Goal: Communication & Community: Answer question/provide support

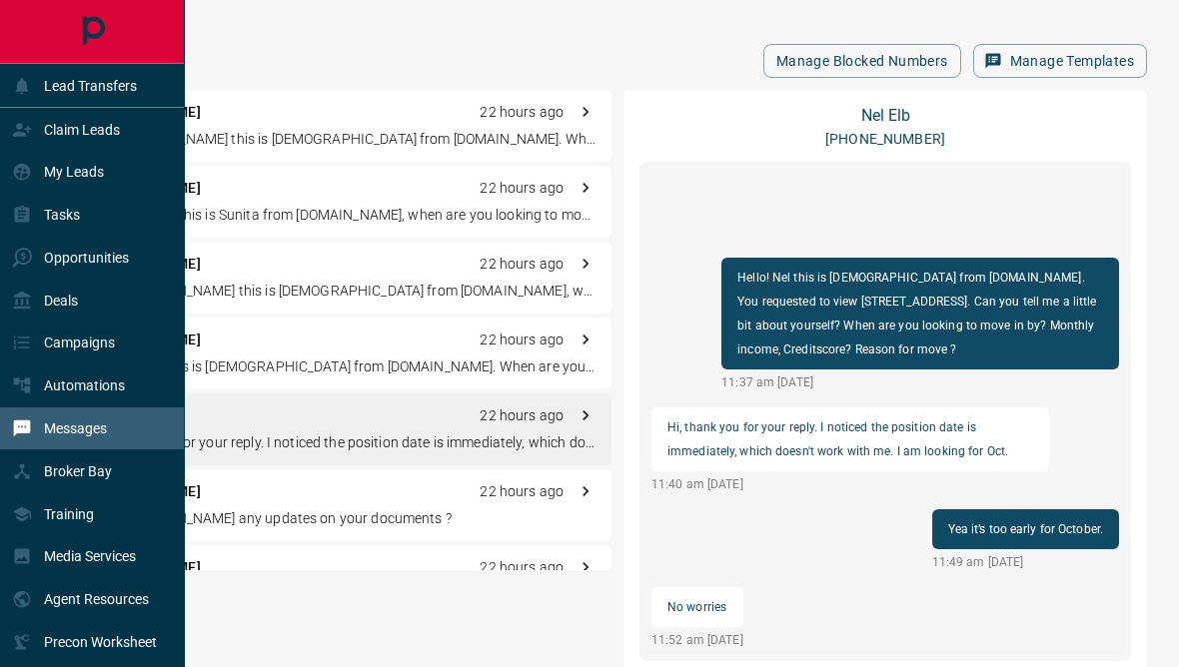
click at [68, 125] on p "Claim Leads" at bounding box center [82, 130] width 76 height 16
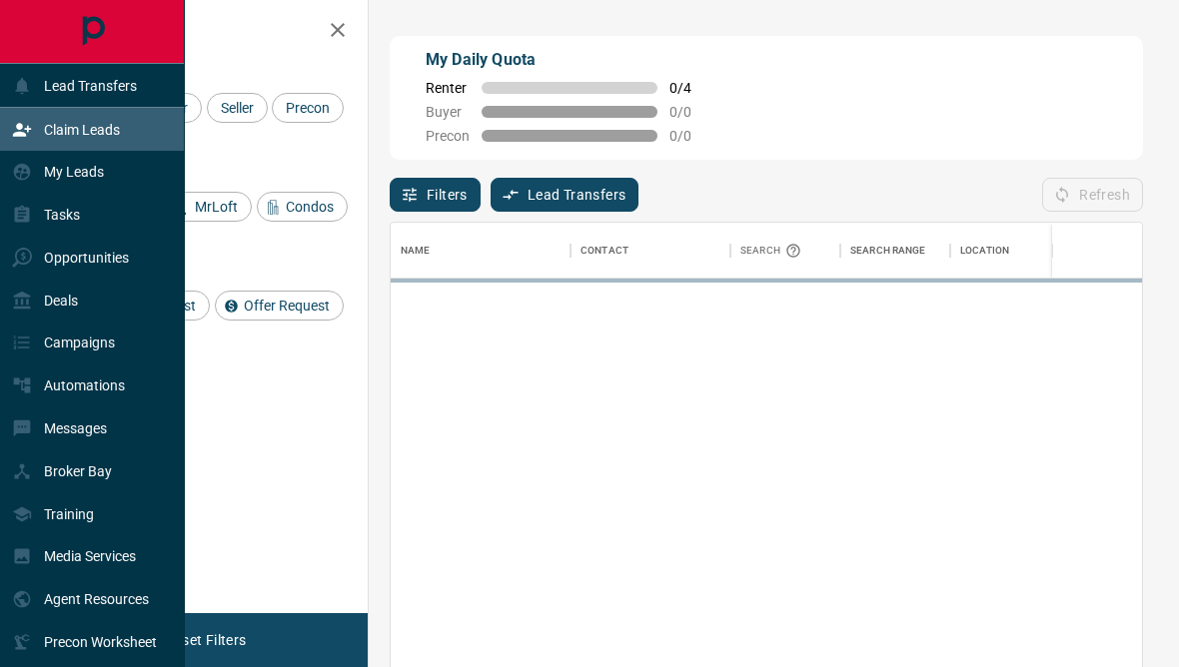
scroll to position [590, 751]
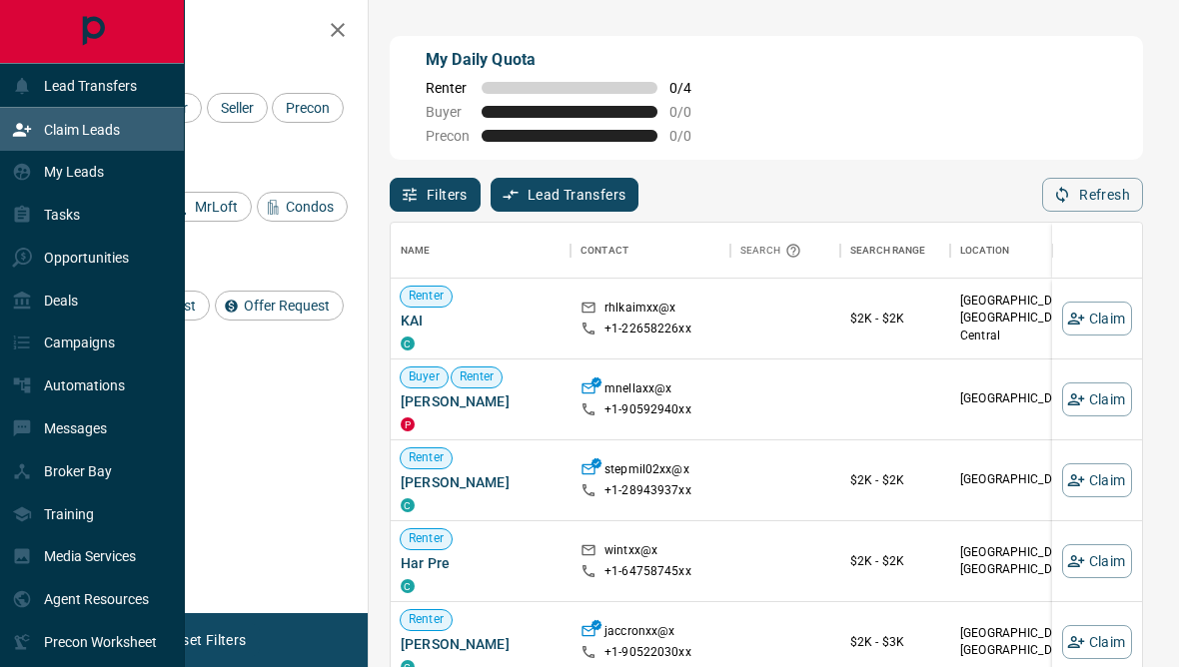
click at [47, 179] on p "My Leads" at bounding box center [74, 172] width 60 height 16
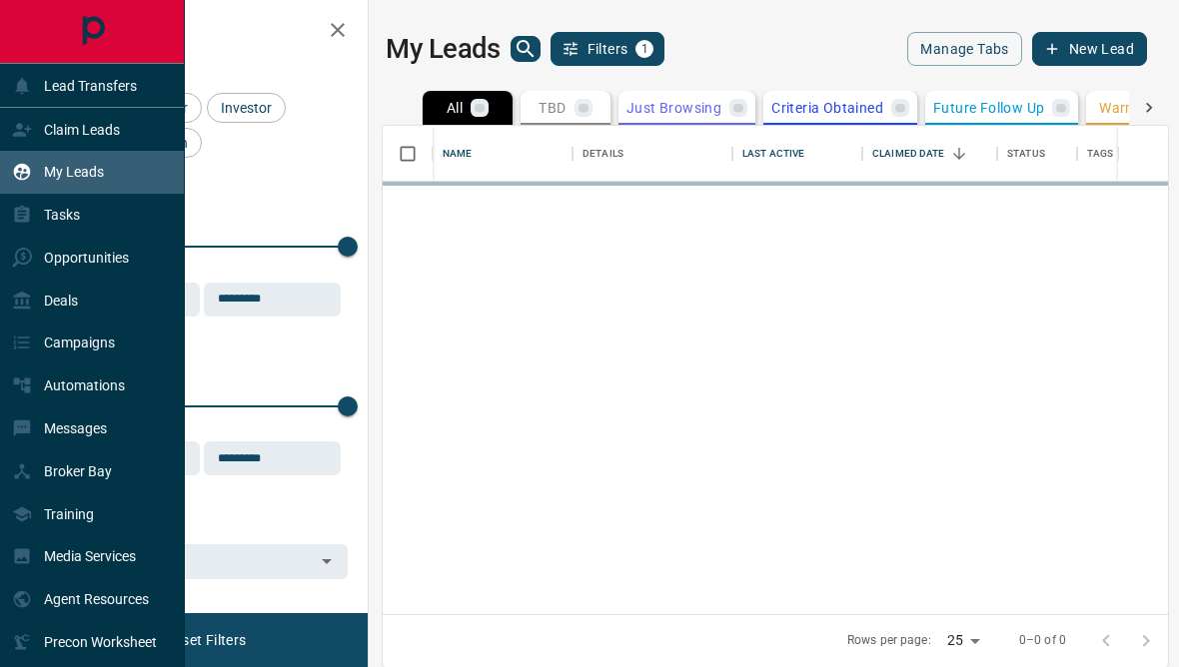
scroll to position [598, 785]
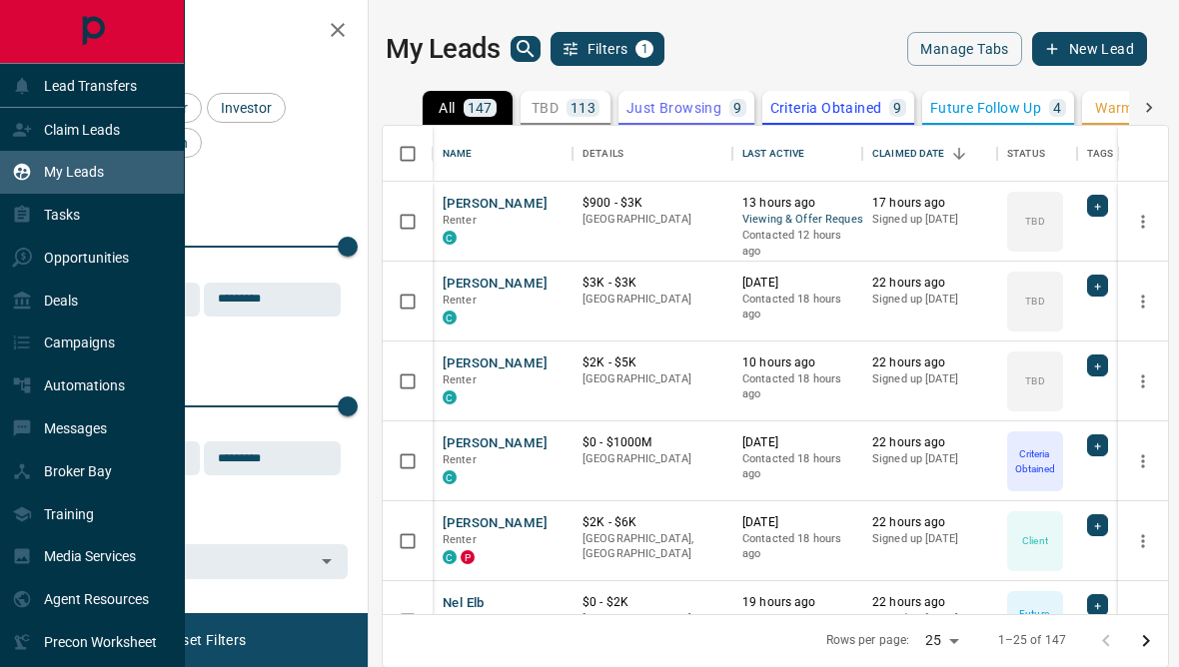
click at [57, 222] on p "Tasks" at bounding box center [62, 215] width 36 height 16
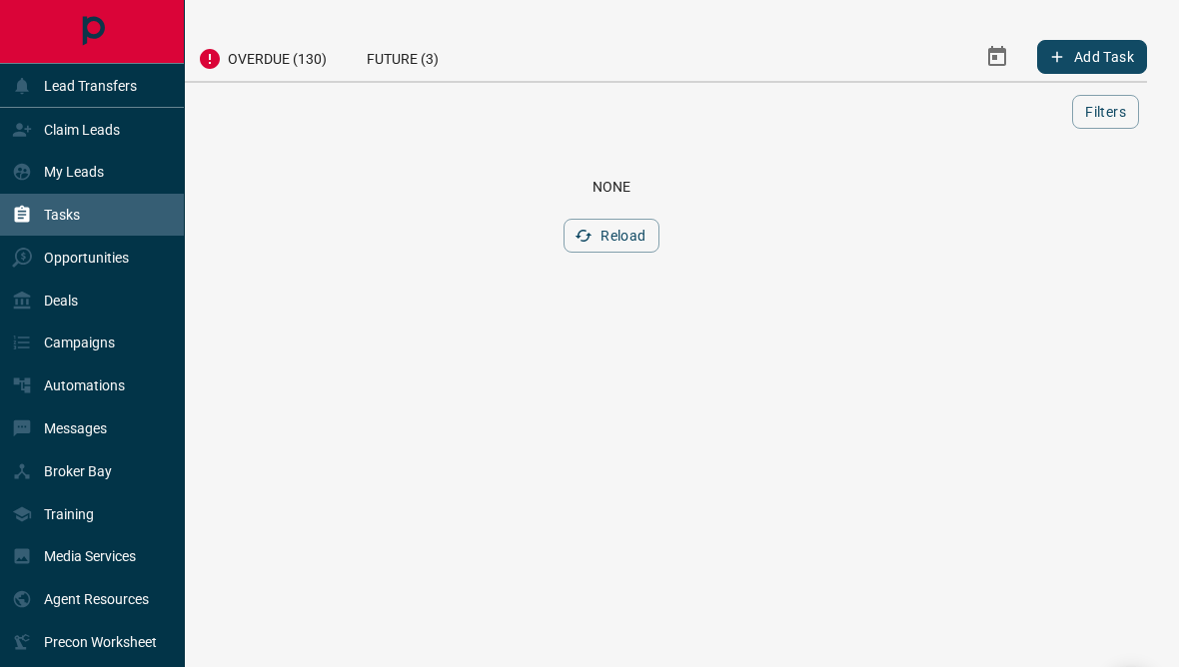
click at [55, 100] on div "Lead Transfers" at bounding box center [74, 85] width 125 height 33
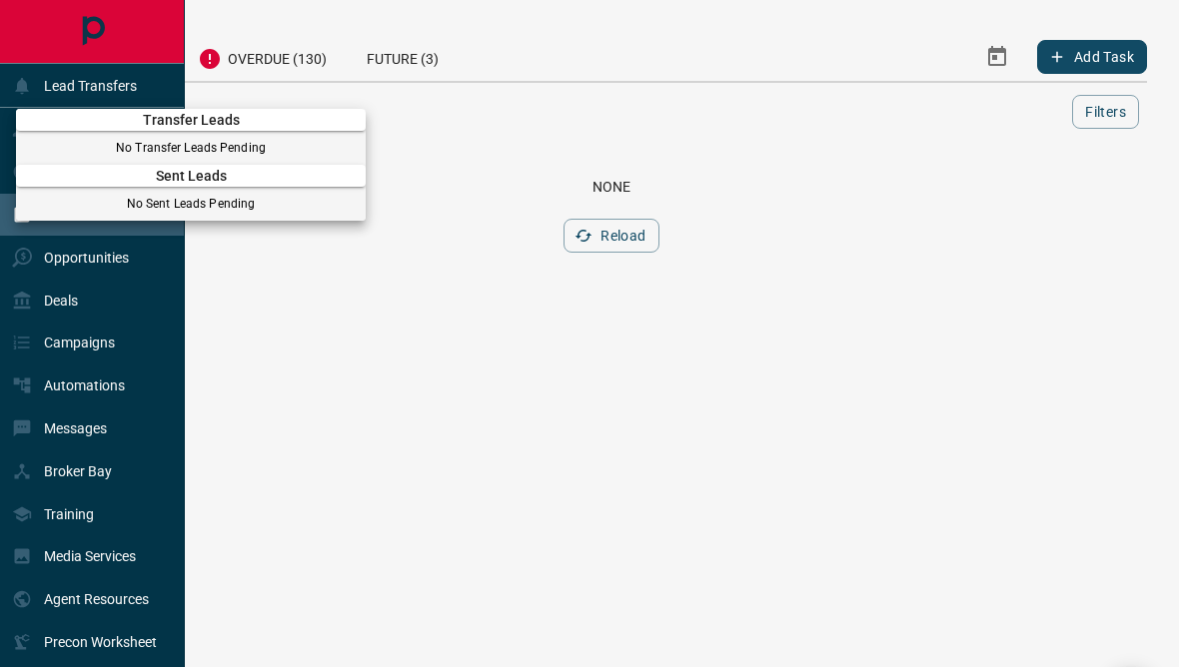
click at [39, 76] on div at bounding box center [589, 333] width 1179 height 667
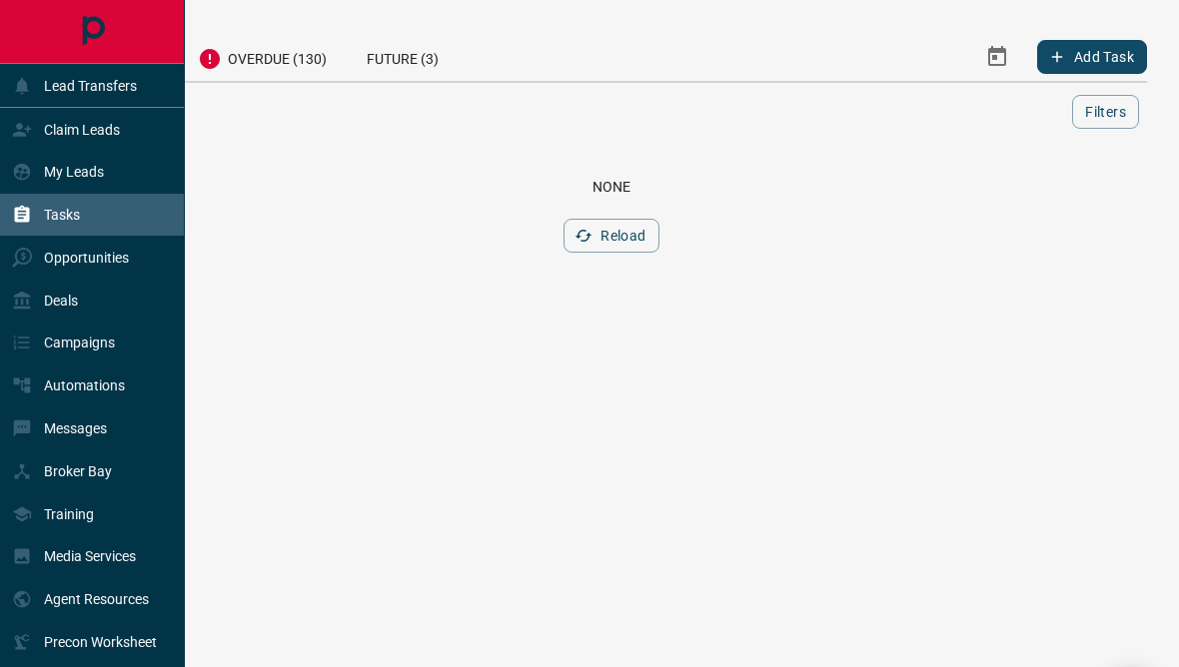
click at [39, 140] on div "Claim Leads" at bounding box center [66, 129] width 108 height 33
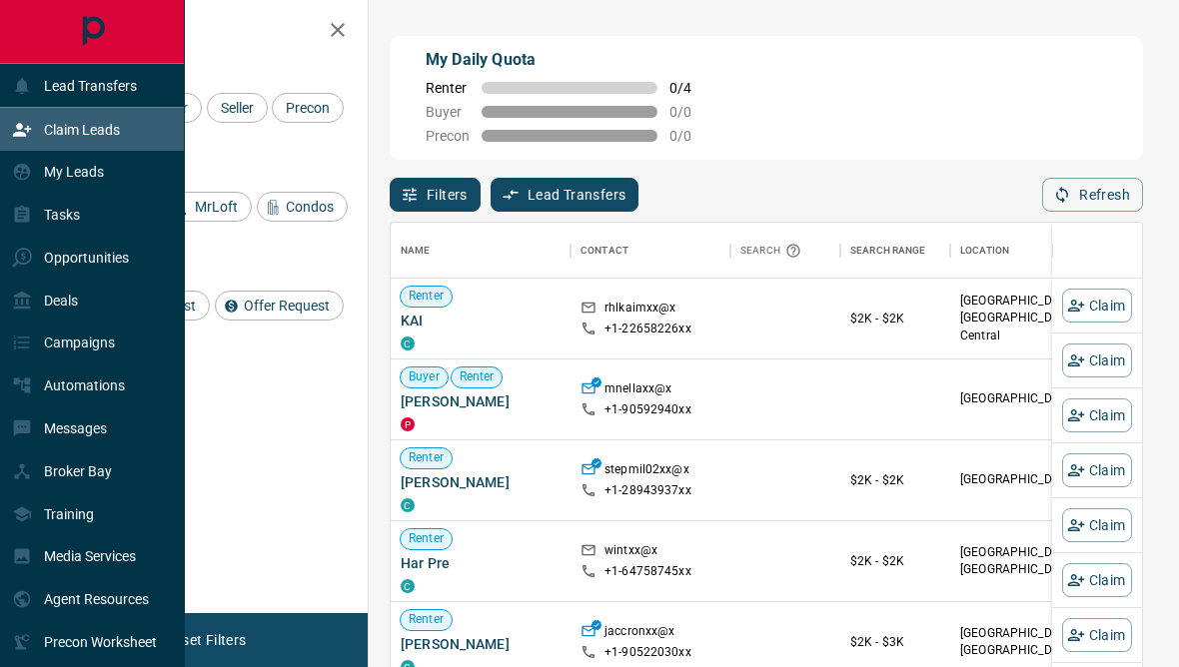
scroll to position [590, 751]
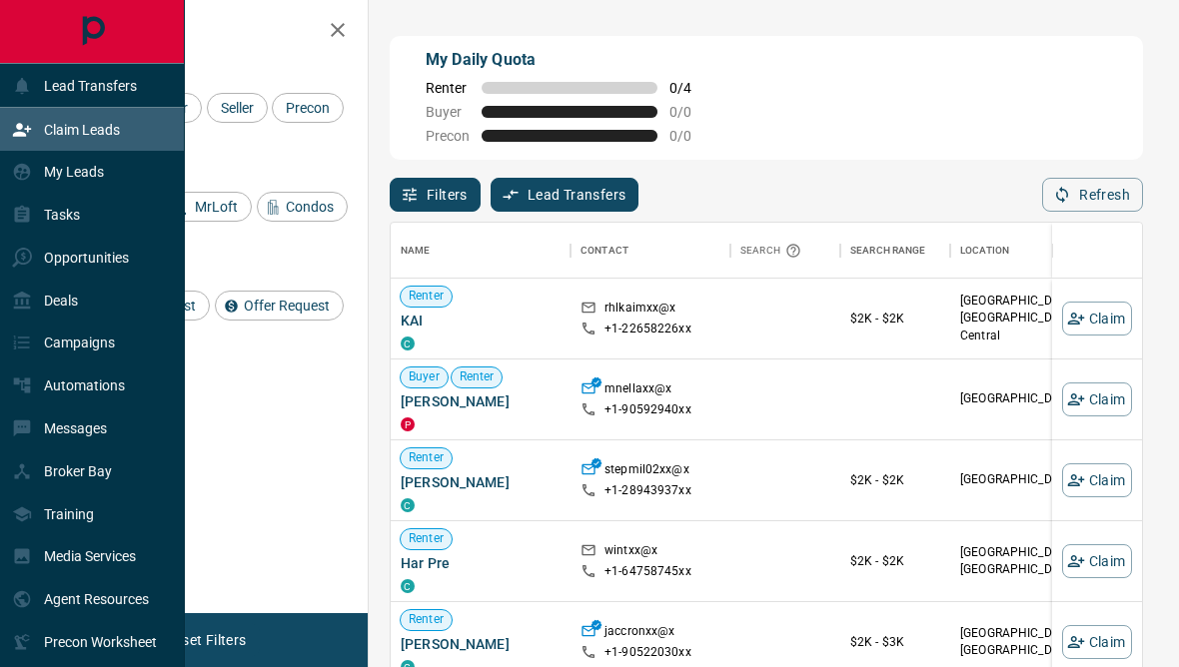
click at [127, 433] on div "Messages" at bounding box center [92, 429] width 185 height 43
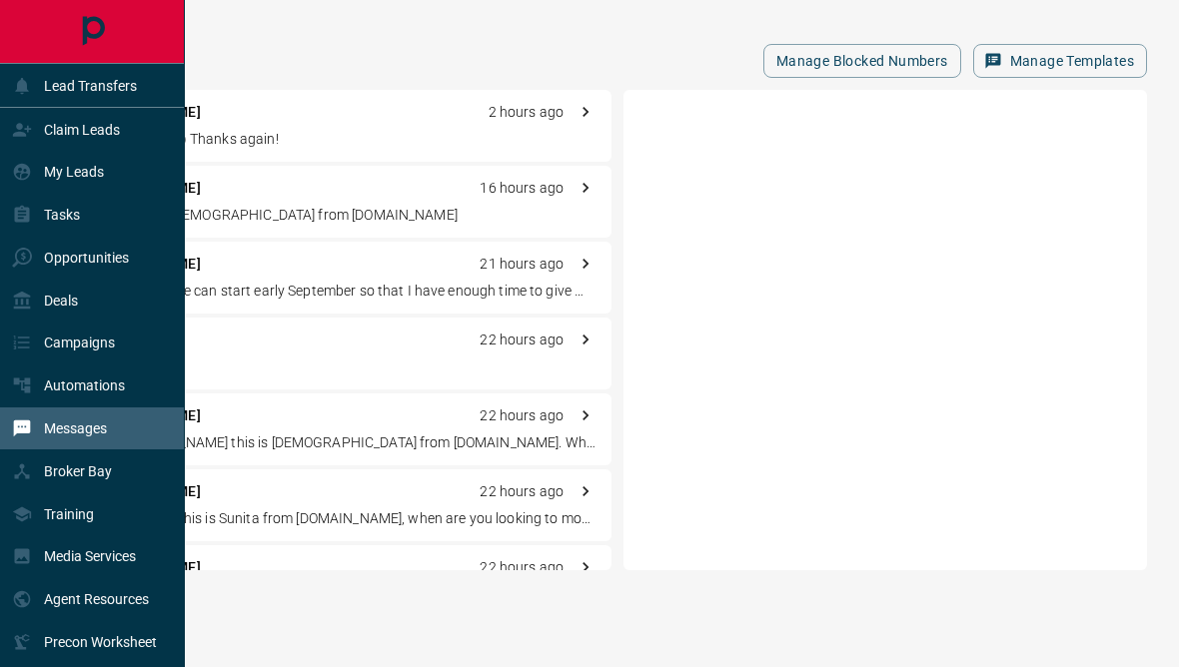
click at [281, 46] on div "Manage Blocked Numbers Manage Templates" at bounding box center [611, 61] width 1071 height 34
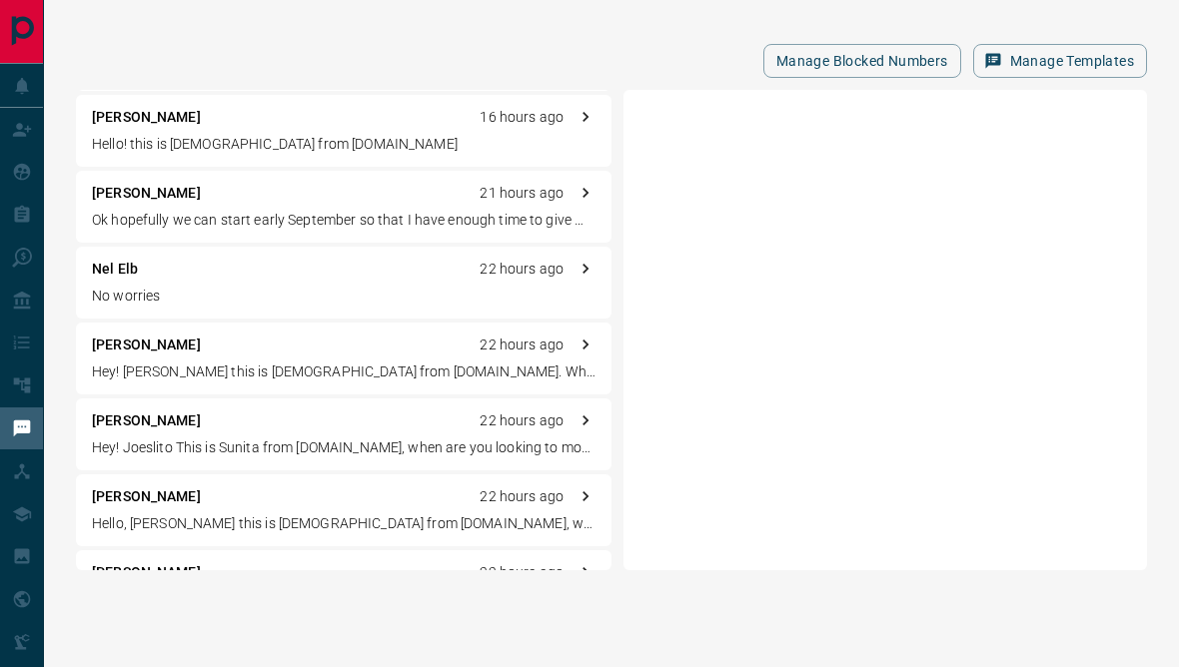
scroll to position [91, 0]
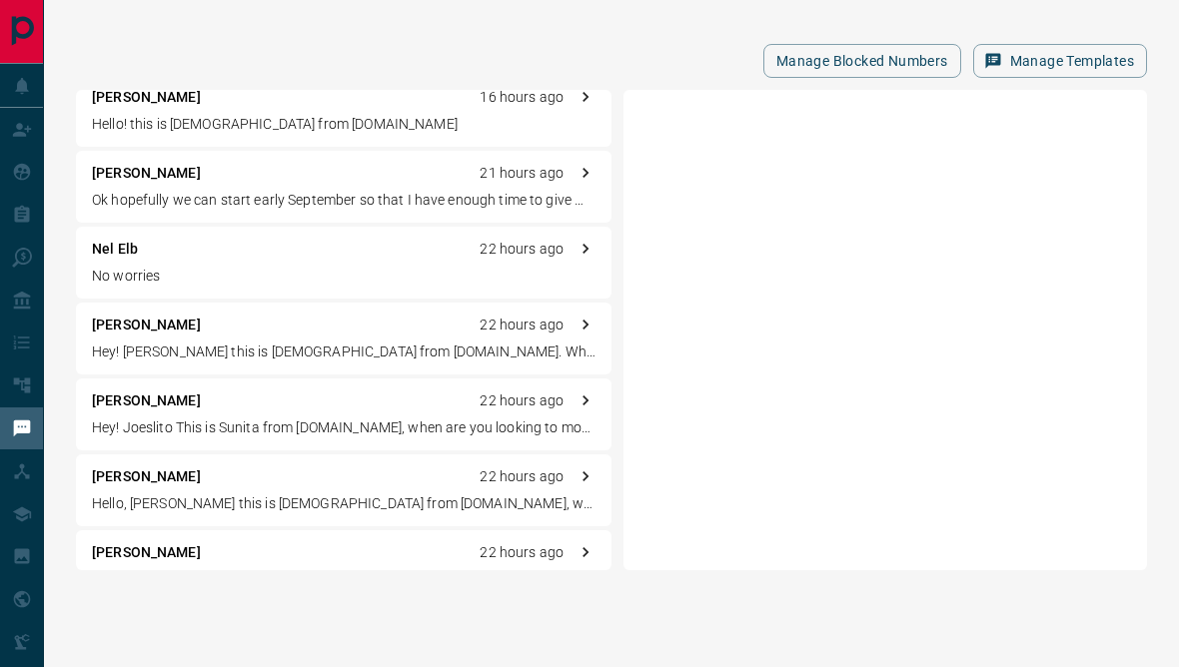
click at [388, 184] on div "[PERSON_NAME] 21 hours ago Ok hopefully we can start early September so that I …" at bounding box center [343, 187] width 535 height 72
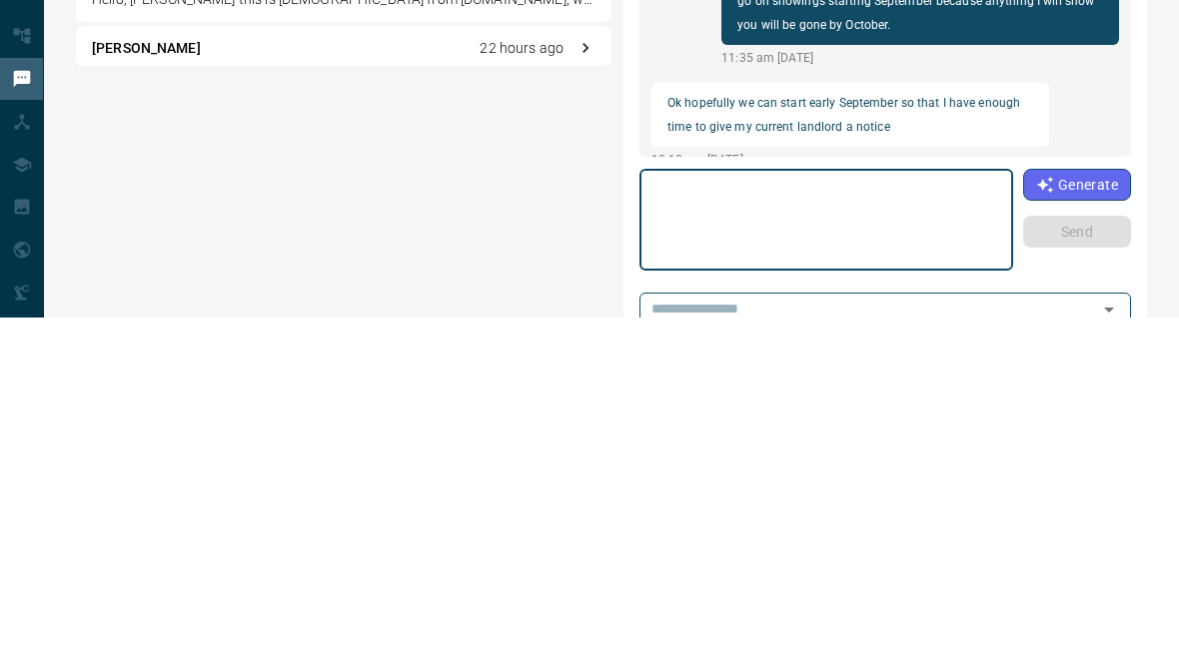
scroll to position [213, 0]
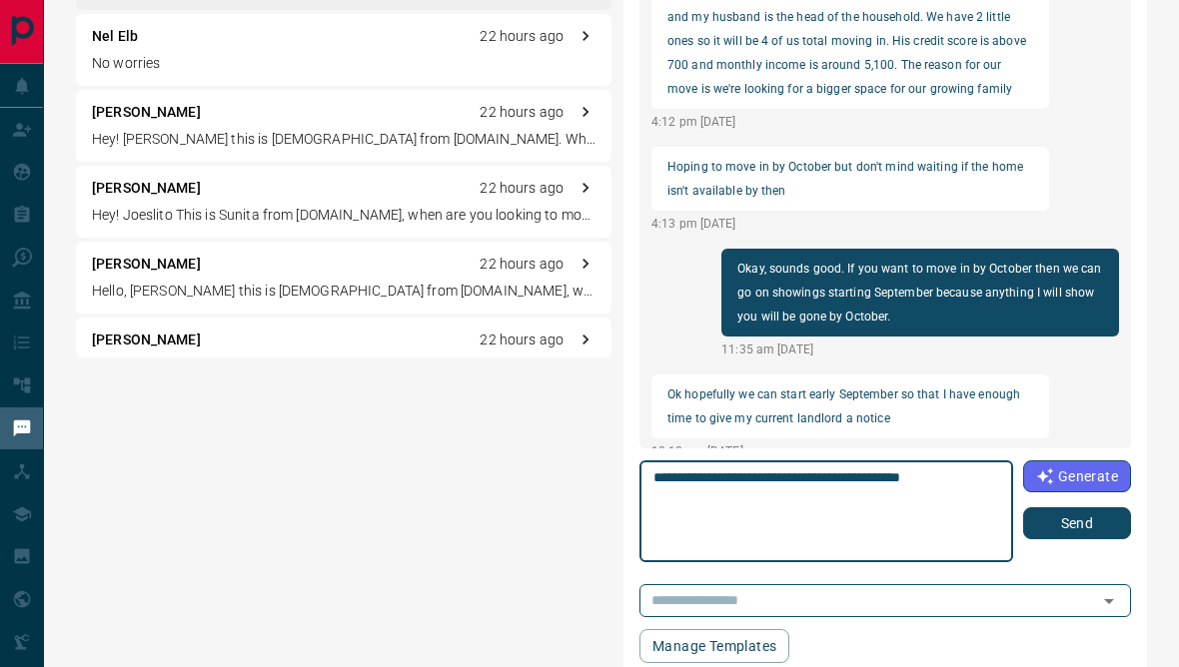
type textarea "**********"
click at [1098, 525] on button "Send" at bounding box center [1077, 524] width 108 height 32
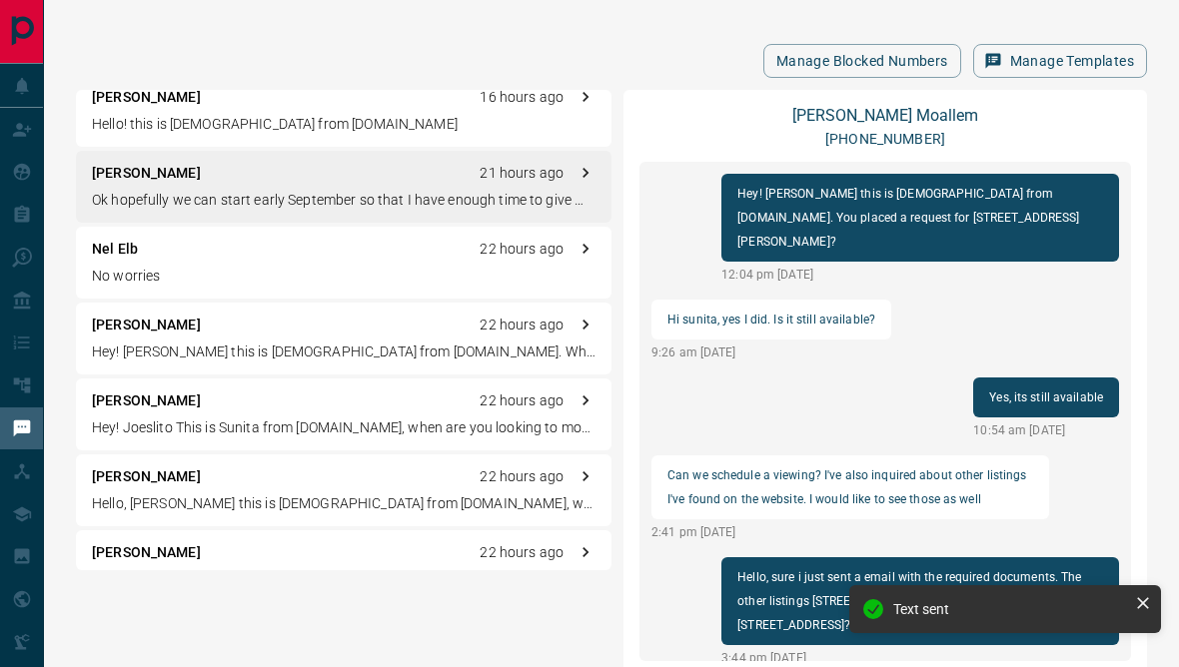
scroll to position [0, 0]
click at [898, 119] on link "[PERSON_NAME]" at bounding box center [885, 115] width 186 height 19
